Goal: Book appointment/travel/reservation

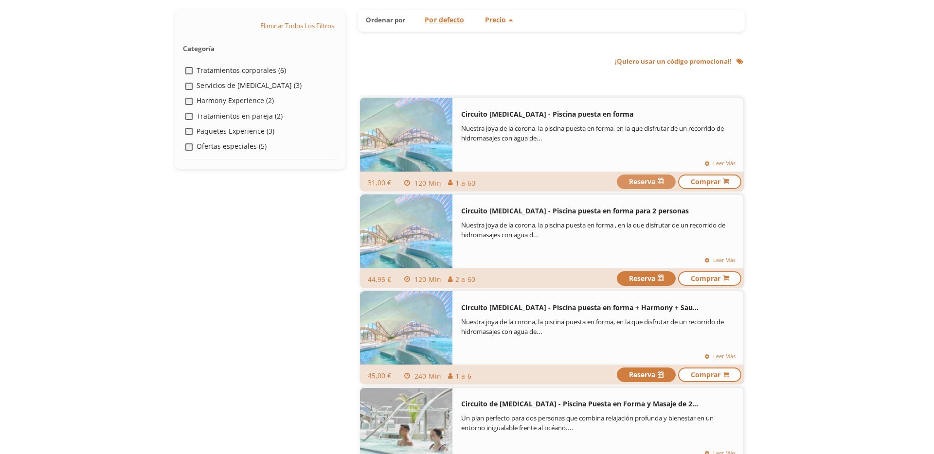
click at [634, 178] on span "Reserva" at bounding box center [646, 182] width 35 height 10
click at [642, 279] on span "Reserva" at bounding box center [646, 278] width 35 height 10
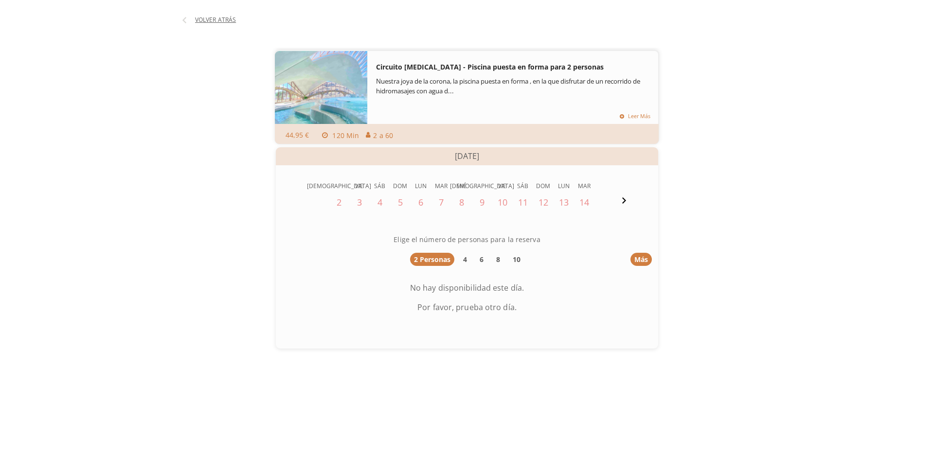
click at [211, 148] on div "Circuito Talasoterapia - Piscina puesta en forma Info Circuito Talasoterapia - …" at bounding box center [467, 203] width 584 height 341
